Goal: Find specific page/section: Find specific page/section

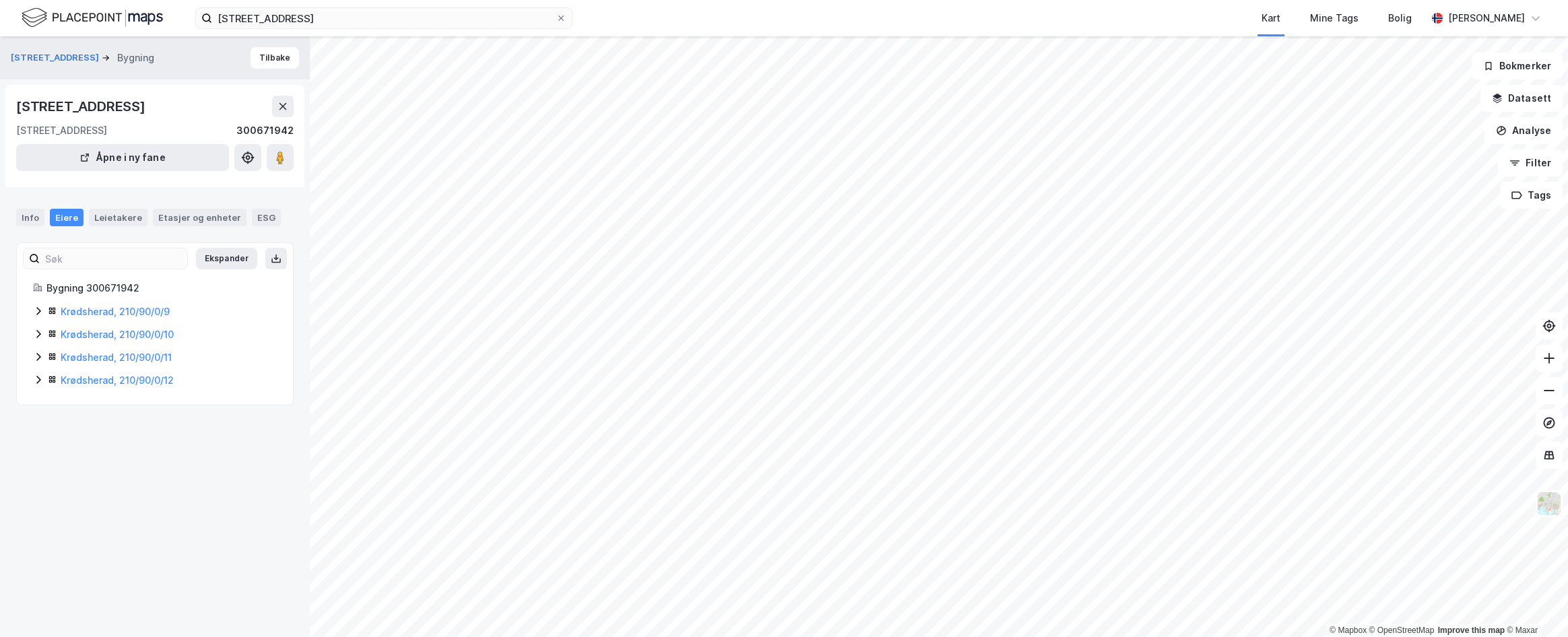
click at [303, 30] on div "fjellhvilveien 64 Kart Mine Tags Bolig [PERSON_NAME]" at bounding box center [784, 18] width 1568 height 36
click at [302, 23] on input "[STREET_ADDRESS]" at bounding box center [384, 18] width 344 height 20
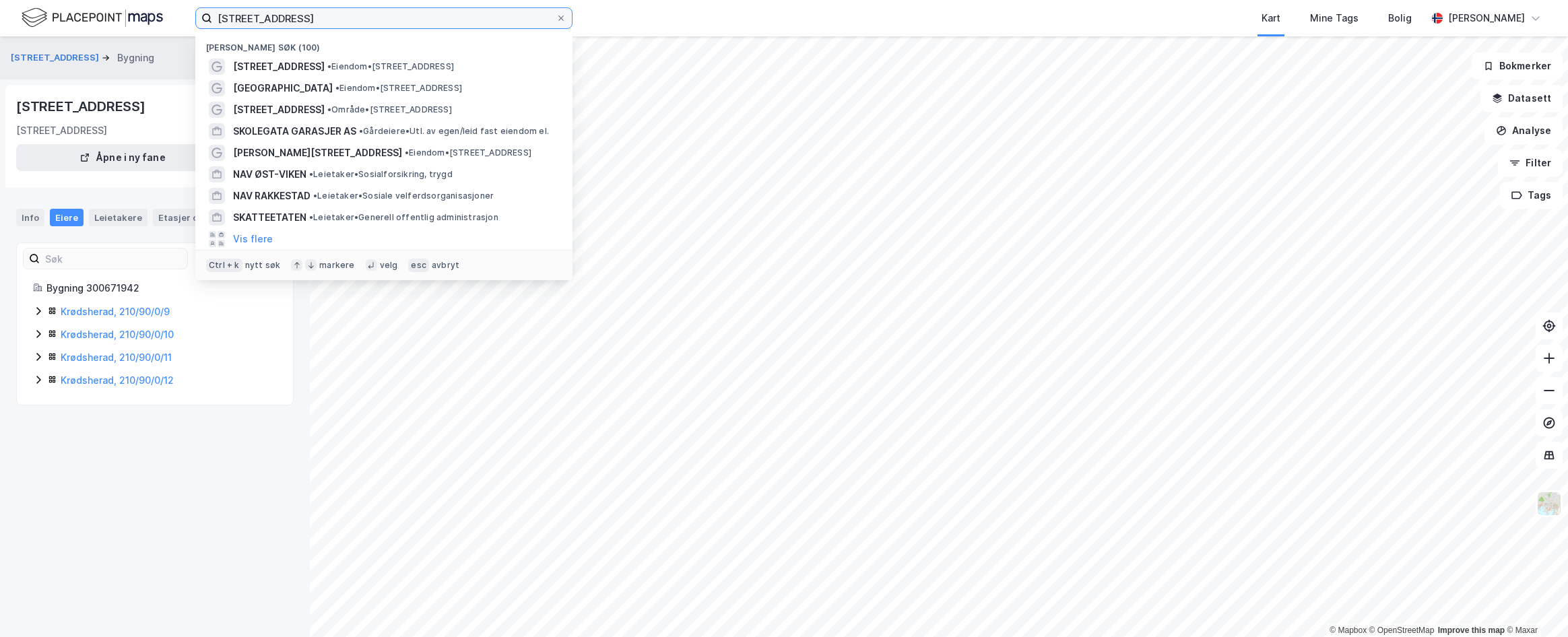
click at [310, 12] on input "[STREET_ADDRESS]" at bounding box center [384, 18] width 344 height 20
click at [308, 15] on input "[STREET_ADDRESS]" at bounding box center [384, 18] width 344 height 20
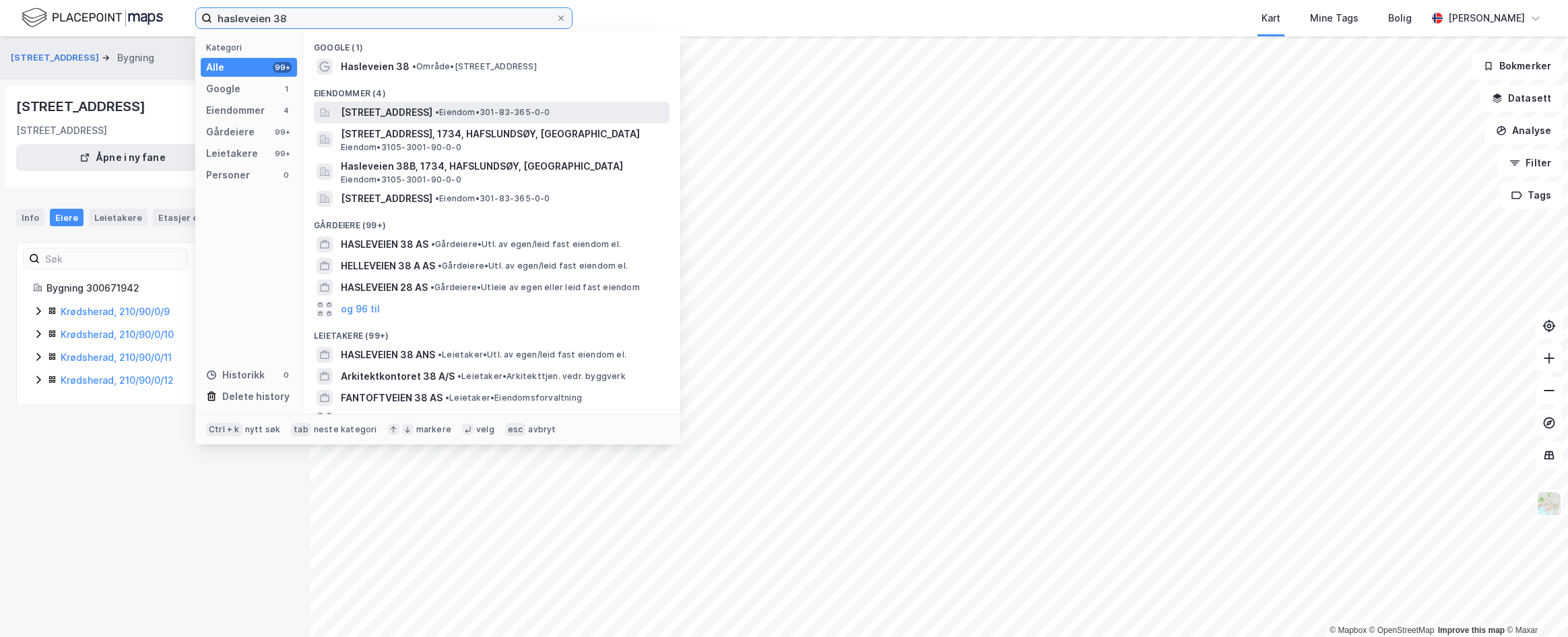
type input "hasleveien 38"
click at [432, 118] on span "[STREET_ADDRESS]" at bounding box center [387, 113] width 92 height 16
